Goal: Use online tool/utility: Utilize a website feature to perform a specific function

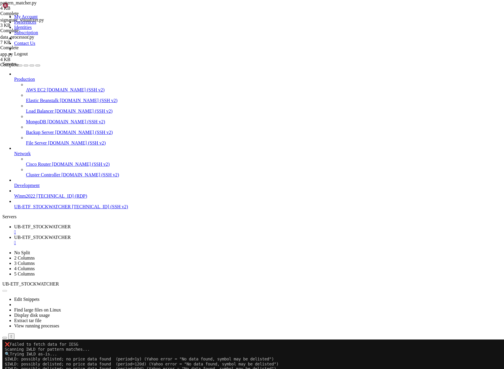
scroll to position [13984, 0]
click at [26, 356] on button "Reconnect" at bounding box center [14, 359] width 24 height 6
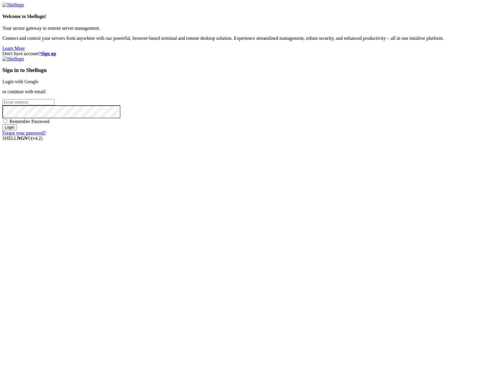
click at [55, 105] on input "email" at bounding box center [28, 102] width 52 height 6
type input "claude.berlouis@gmail.com"
click at [2, 124] on input "Login" at bounding box center [9, 127] width 14 height 6
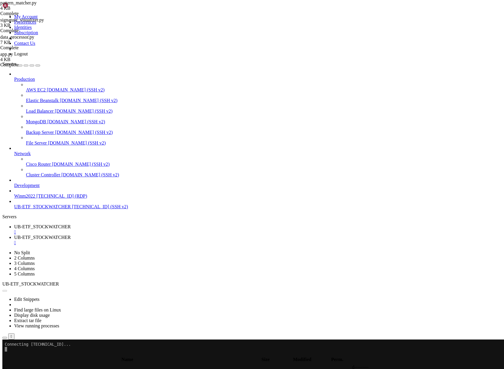
scroll to position [13984, 0]
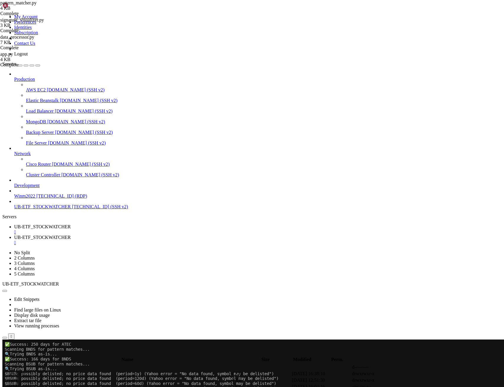
scroll to position [18844, 0]
click at [71, 235] on span "UB-ETF_STOCKWATCHER" at bounding box center [42, 237] width 57 height 5
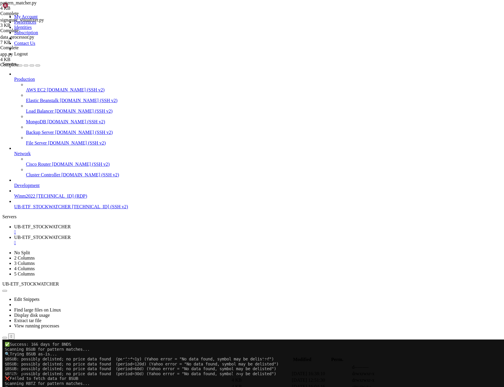
click at [179, 240] on div "" at bounding box center [258, 242] width 488 height 5
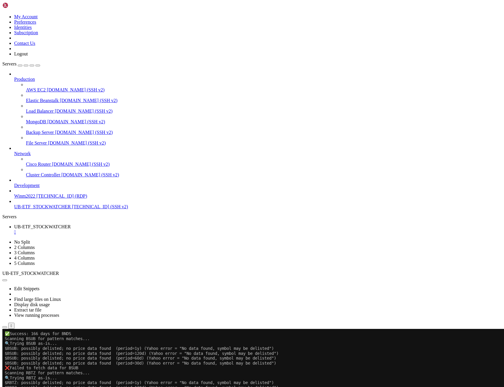
scroll to position [18878, 0]
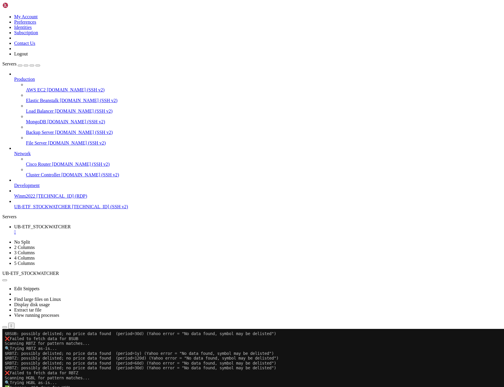
click at [43, 209] on span "UB-ETF_STOCKWATCHER" at bounding box center [42, 206] width 57 height 5
drag, startPoint x: 43, startPoint y: 223, endPoint x: 68, endPoint y: 214, distance: 26.3
click at [43, 209] on span "UB-ETF_STOCKWATCHER" at bounding box center [42, 206] width 57 height 5
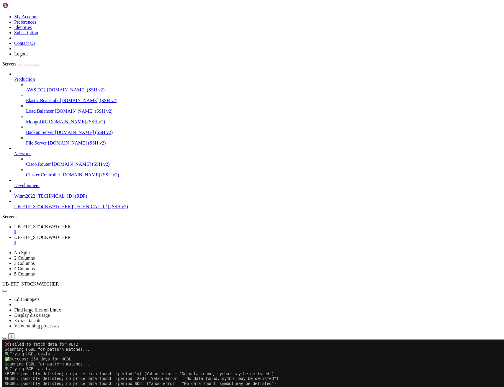
scroll to position [18947, 0]
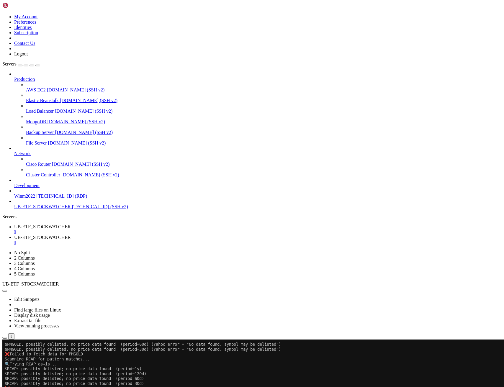
scroll to position [19310, 0]
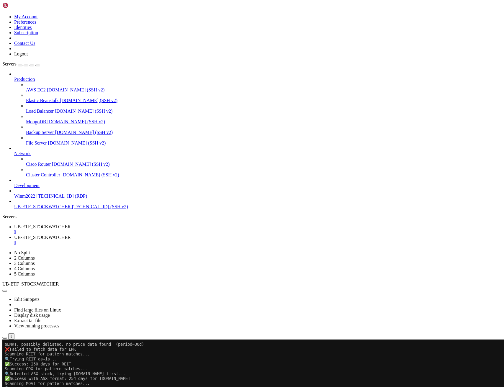
click at [71, 224] on span "UB-ETF_STOCKWATCHER" at bounding box center [42, 226] width 57 height 5
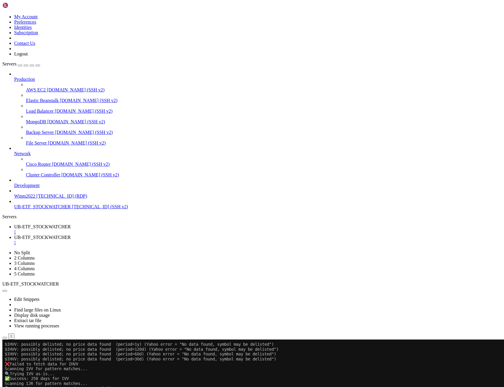
scroll to position [20395, 0]
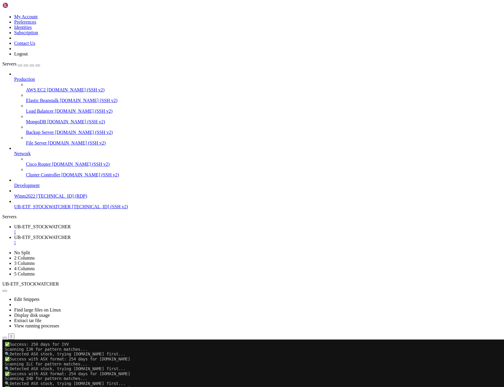
click at [71, 235] on span "UB-ETF_STOCKWATCHER" at bounding box center [42, 237] width 57 height 5
click at [71, 224] on span "UB-ETF_STOCKWATCHER" at bounding box center [42, 226] width 57 height 5
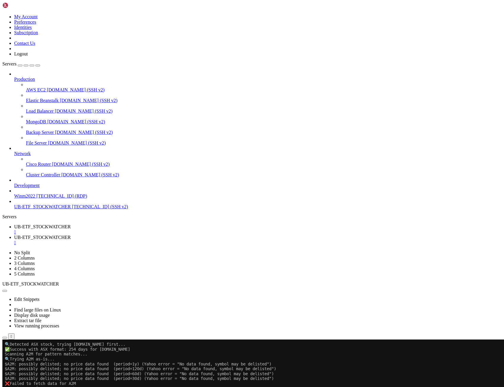
scroll to position [9935, 0]
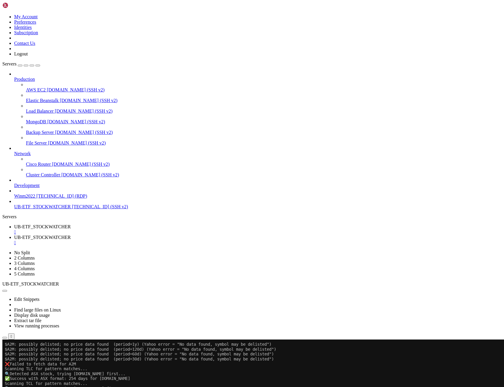
drag, startPoint x: 136, startPoint y: 677, endPoint x: 6, endPoint y: 670, distance: 130.0
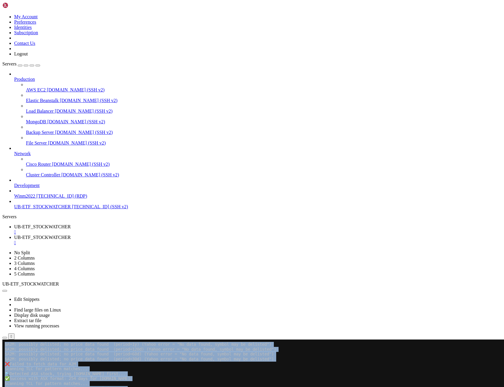
drag, startPoint x: 133, startPoint y: 670, endPoint x: 66, endPoint y: 697, distance: 72.7
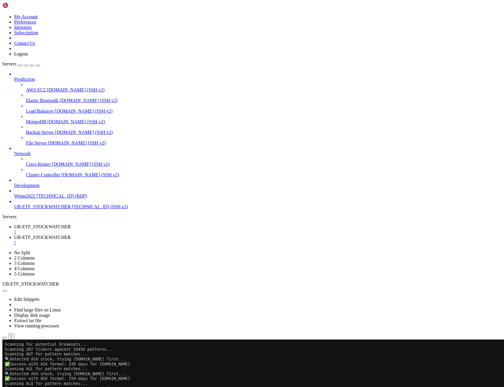
scroll to position [5565, 0]
drag, startPoint x: 106, startPoint y: 591, endPoint x: 5, endPoint y: 591, distance: 100.6
copy x-row "Patterns returned by processor: 10450"
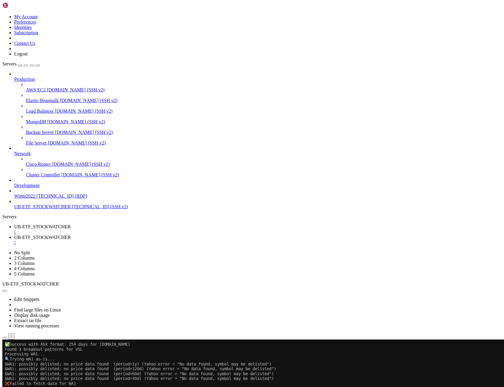
scroll to position [5620, 0]
drag, startPoint x: 169, startPoint y: 680, endPoint x: 4, endPoint y: 596, distance: 184.8
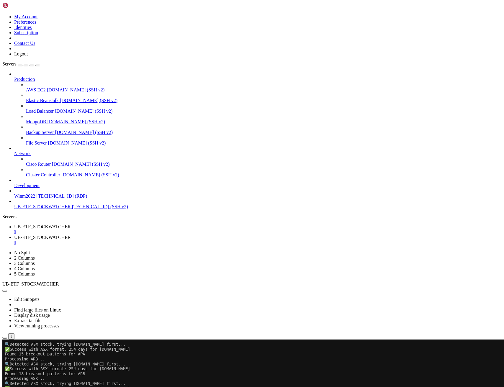
scroll to position [6136, 0]
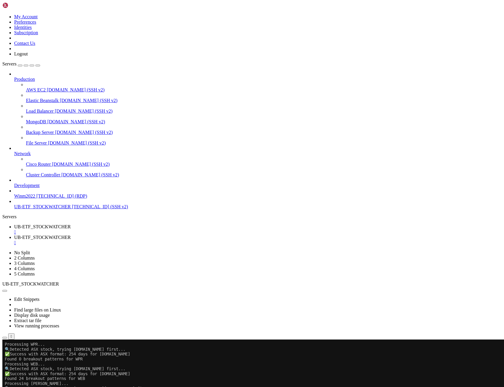
scroll to position [11756, 0]
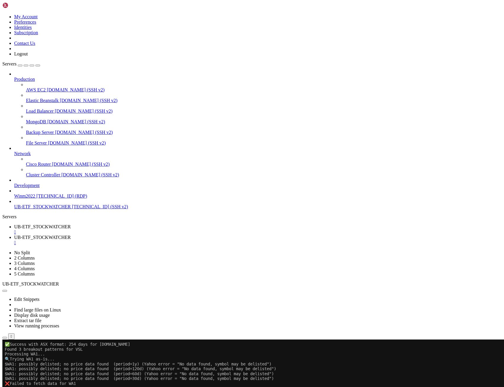
drag, startPoint x: 5, startPoint y: 532, endPoint x: 196, endPoint y: 676, distance: 239.8
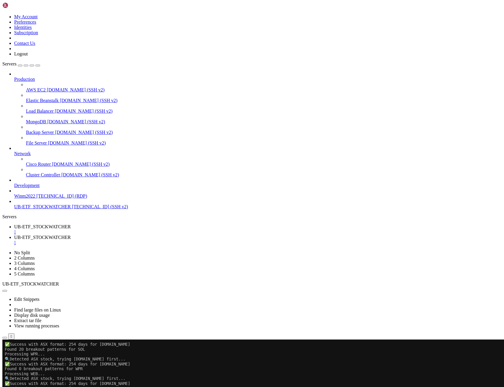
scroll to position [5748, 0]
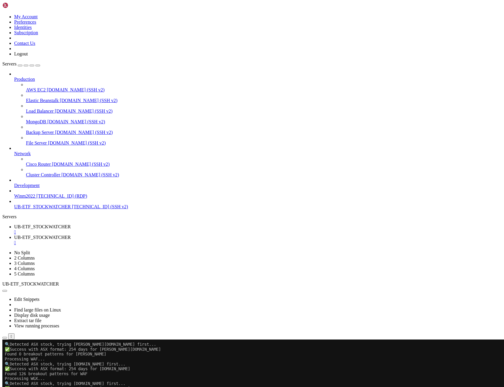
drag, startPoint x: 4, startPoint y: 634, endPoint x: 110, endPoint y: 678, distance: 114.5
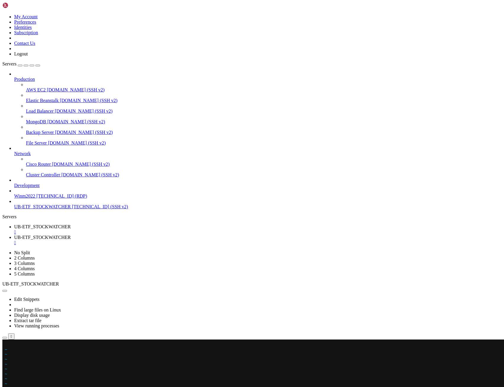
click at [5, 340] on div at bounding box center [3, 340] width 2 height 0
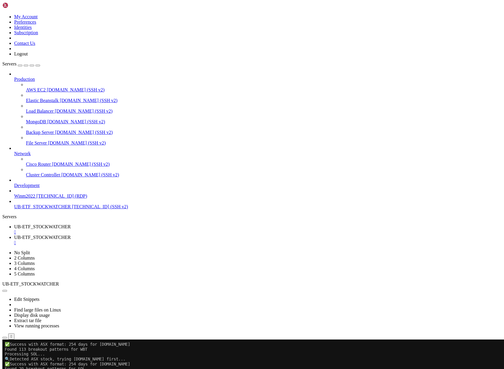
scroll to position [11825, 0]
drag, startPoint x: 147, startPoint y: 586, endPoint x: 4, endPoint y: 556, distance: 145.6
click at [71, 235] on span "UB-ETF_STOCKWATCHER" at bounding box center [42, 237] width 57 height 5
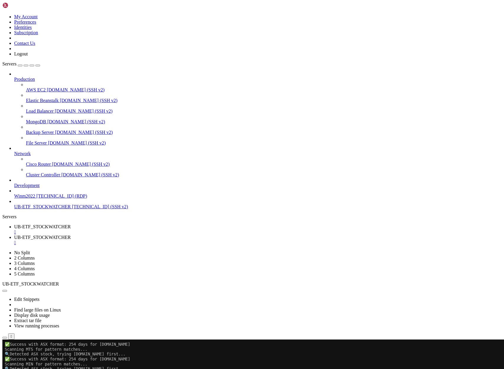
scroll to position [14578, 0]
click at [71, 224] on span "UB-ETF_STOCKWATCHER" at bounding box center [42, 226] width 57 height 5
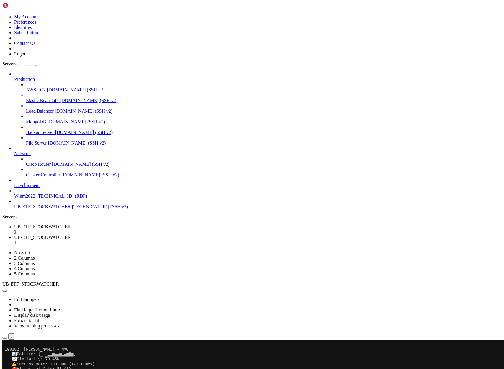
scroll to position [3948620, 0]
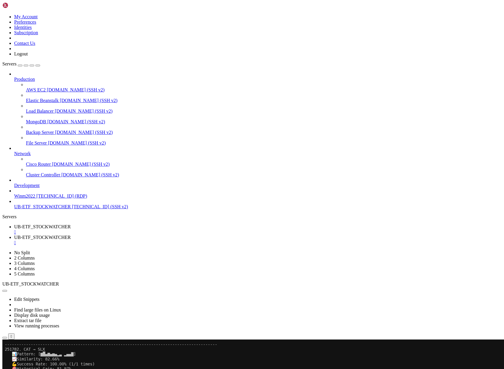
click at [71, 224] on span "UB-ETF_STOCKWATCHER" at bounding box center [42, 226] width 57 height 5
click at [124, 230] on div "" at bounding box center [258, 232] width 488 height 5
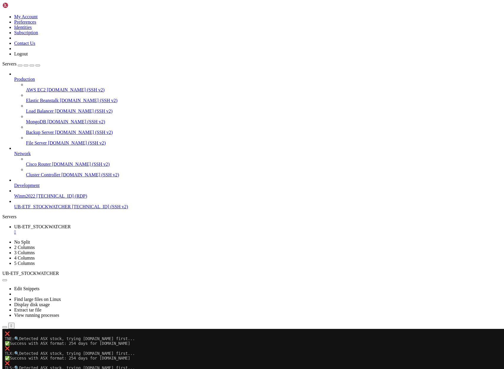
scroll to position [10210, 0]
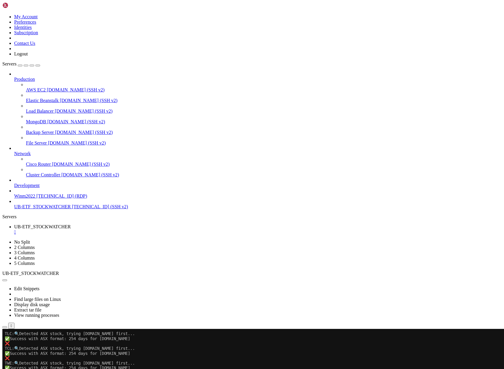
drag, startPoint x: 11, startPoint y: 583, endPoint x: 56, endPoint y: 583, distance: 44.9
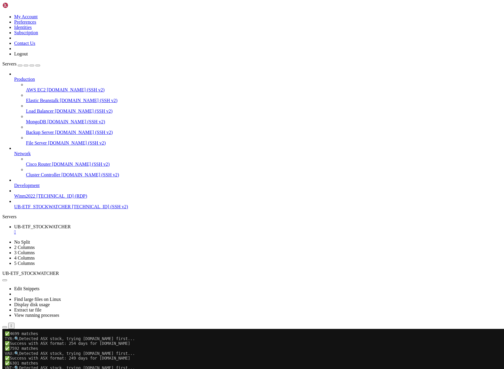
scroll to position [51446, 0]
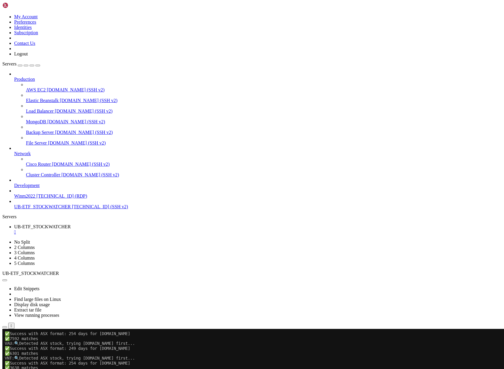
drag, startPoint x: 100, startPoint y: 653, endPoint x: 5, endPoint y: 576, distance: 121.9
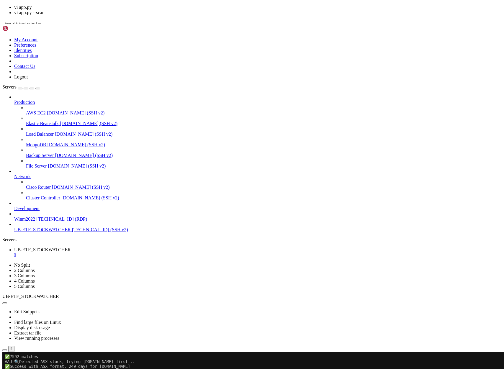
scroll to position [51456, 0]
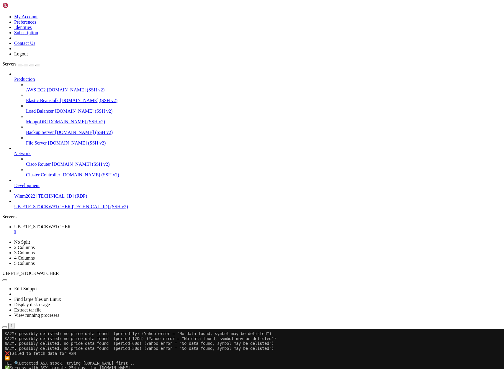
scroll to position [61877, 0]
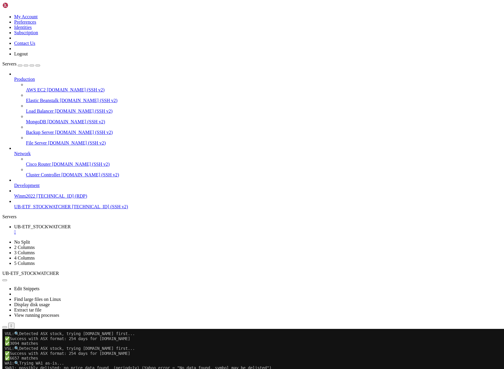
drag, startPoint x: 5, startPoint y: 506, endPoint x: 250, endPoint y: 651, distance: 284.8
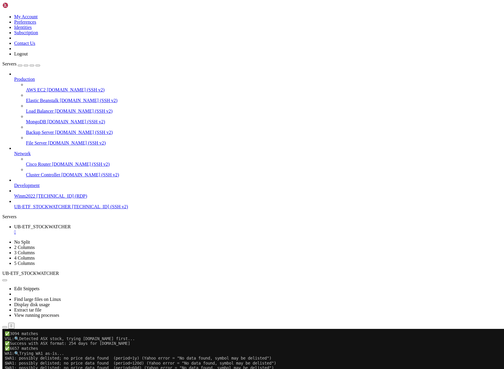
scroll to position [61902, 0]
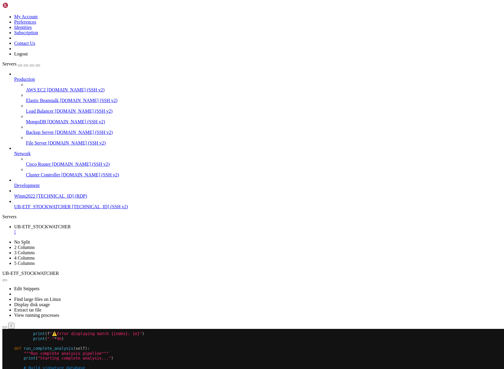
scroll to position [61907, 0]
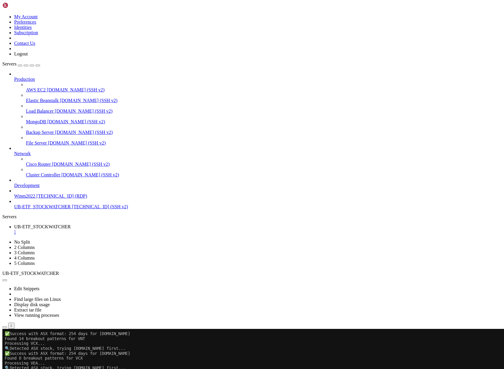
scroll to position [67860, 0]
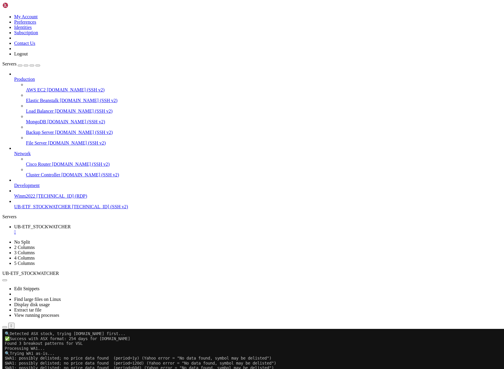
drag, startPoint x: 168, startPoint y: 653, endPoint x: 6, endPoint y: 586, distance: 175.7
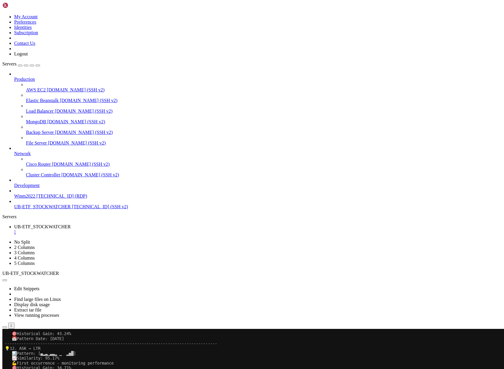
scroll to position [78890, 0]
drag, startPoint x: 125, startPoint y: 433, endPoint x: 20, endPoint y: 432, distance: 104.8
drag, startPoint x: 89, startPoint y: 442, endPoint x: 11, endPoint y: 418, distance: 82.1
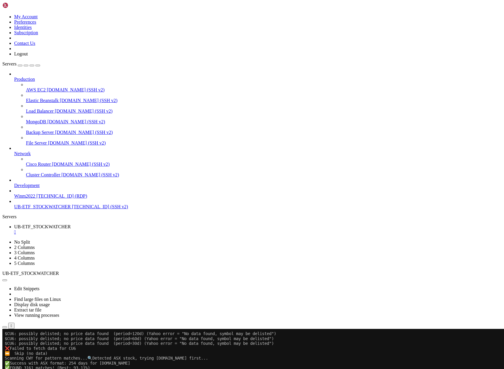
scroll to position [95768, 0]
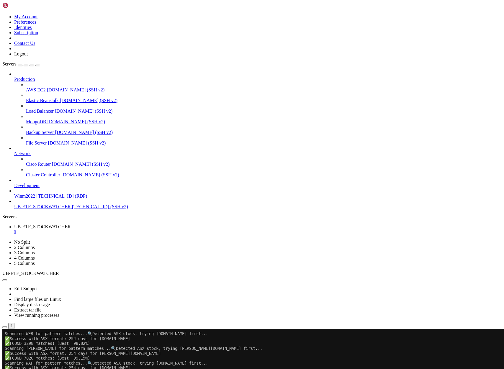
drag, startPoint x: 5, startPoint y: 397, endPoint x: 55, endPoint y: 434, distance: 61.6
copy div "Scan completed! Found 278 tickers with pattern matches. =======================…"
drag, startPoint x: 183, startPoint y: 534, endPoint x: 187, endPoint y: 535, distance: 3.9
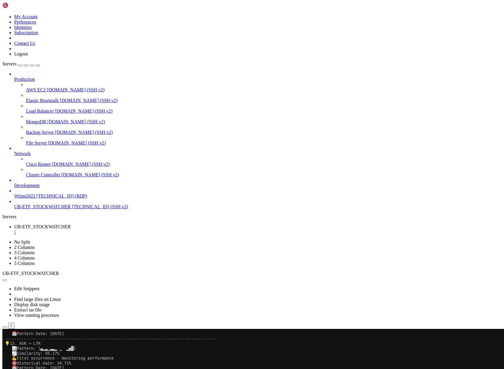
scroll to position [110634, 0]
drag, startPoint x: 85, startPoint y: 546, endPoint x: 5, endPoint y: 417, distance: 151.4
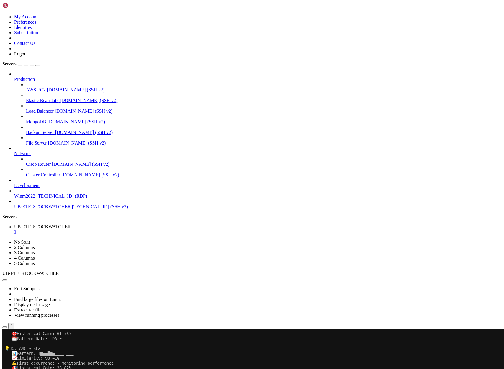
scroll to position [110712, 0]
drag, startPoint x: 164, startPoint y: 485, endPoint x: 13, endPoint y: 471, distance: 150.9
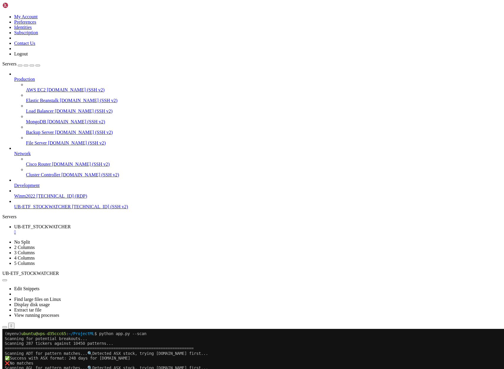
scroll to position [110997, 0]
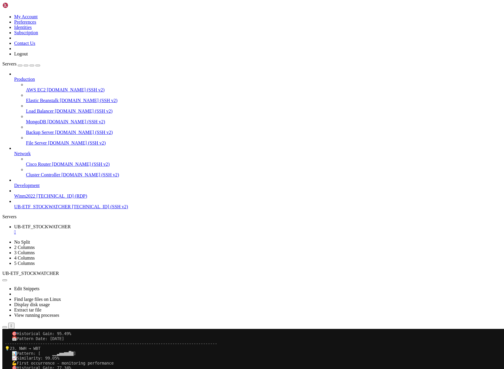
scroll to position [121588, 0]
